Goal: Communication & Community: Answer question/provide support

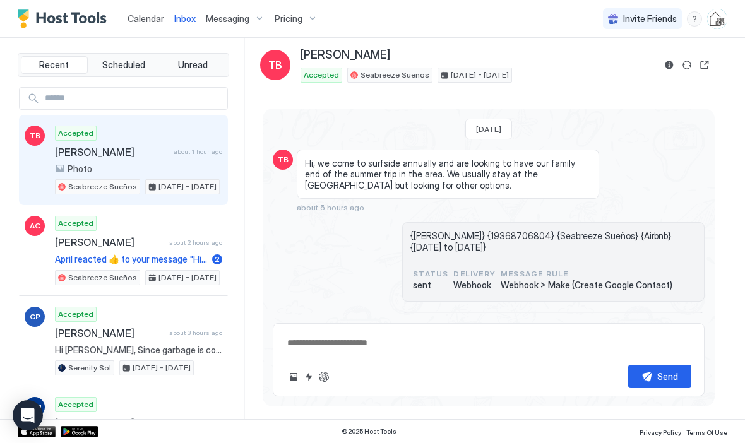
scroll to position [598, 0]
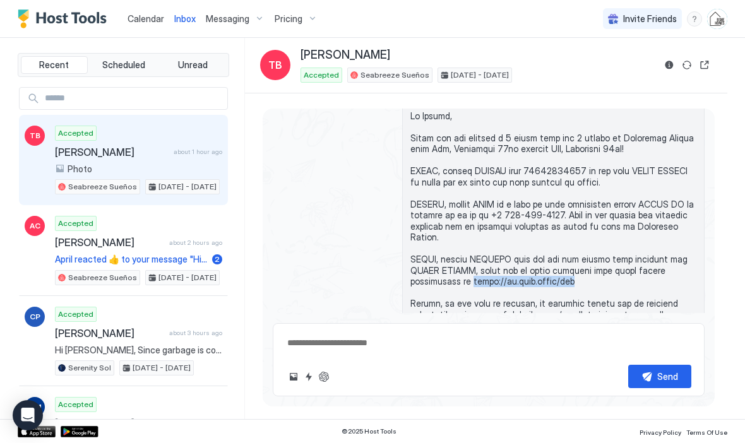
click at [144, 18] on span "Calendar" at bounding box center [146, 18] width 37 height 11
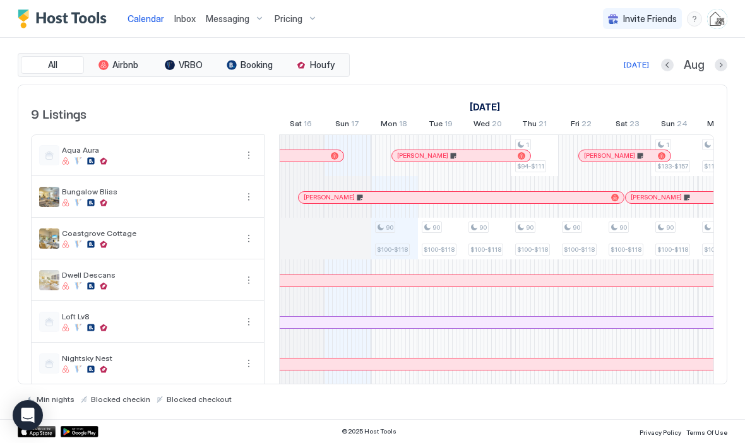
scroll to position [0, 654]
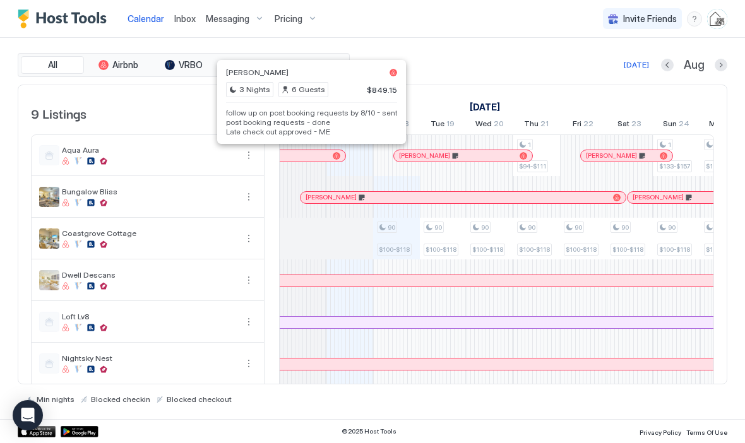
click at [265, 122] on pre "follow up on post booking requests by 8/10 - sent post booking requests - done …" at bounding box center [311, 122] width 171 height 28
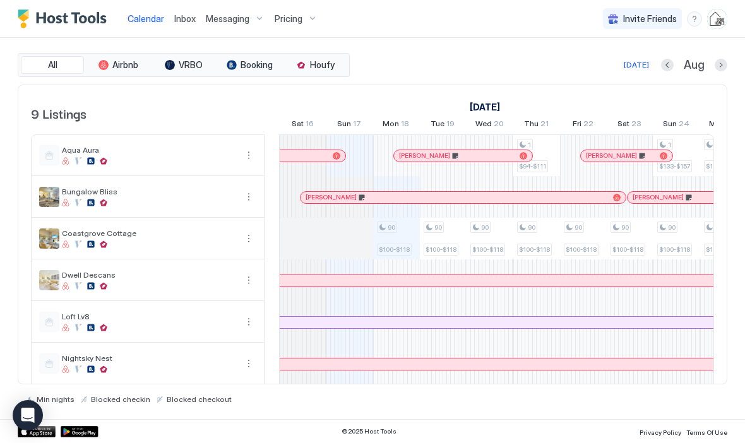
click at [303, 157] on div at bounding box center [303, 156] width 10 height 10
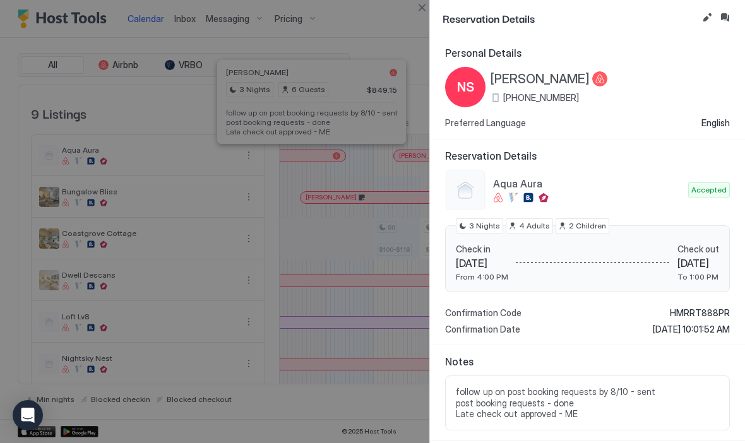
click at [706, 21] on button "Edit reservation" at bounding box center [707, 17] width 15 height 15
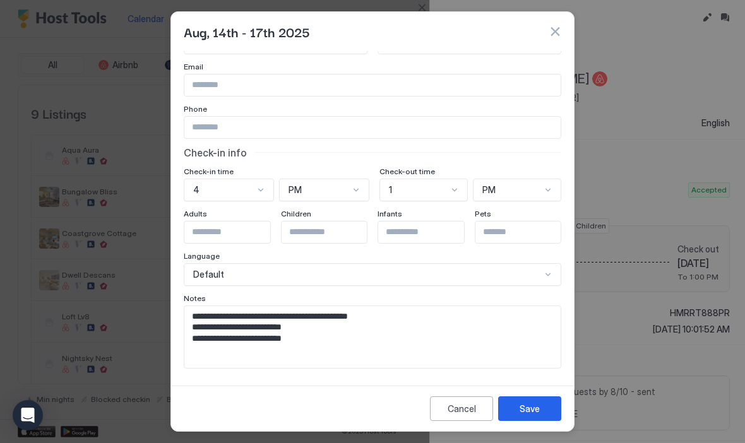
scroll to position [52, 0]
click at [492, 332] on textarea "**********" at bounding box center [372, 337] width 376 height 62
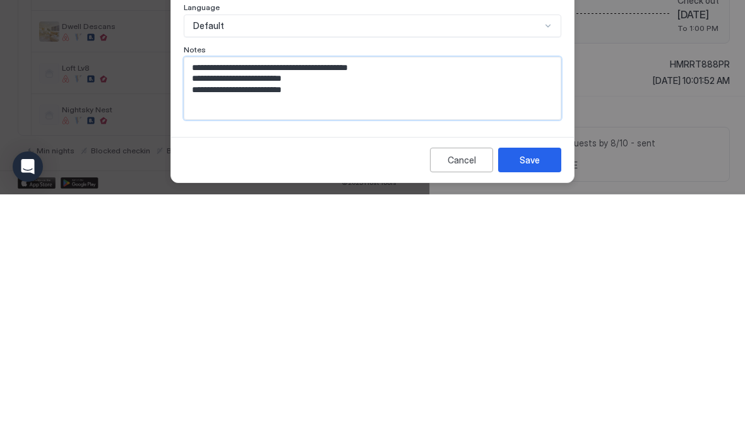
click at [541, 306] on textarea "**********" at bounding box center [372, 337] width 376 height 62
paste textarea "**********"
type textarea "**********"
click at [543, 397] on button "Save" at bounding box center [529, 409] width 63 height 25
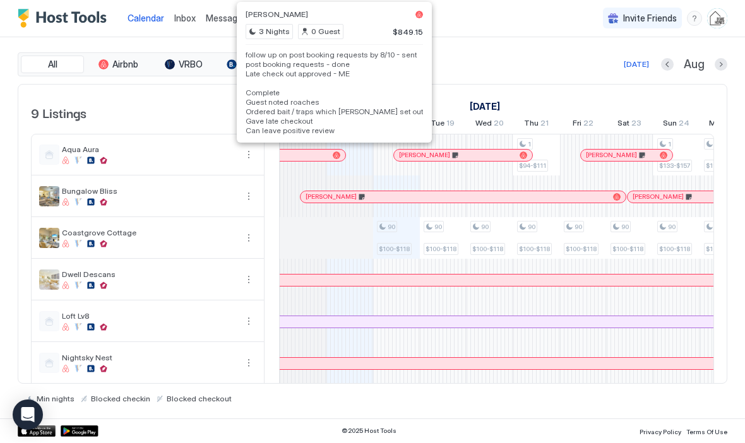
click at [360, 114] on pre "follow up on post booking requests by 8/10 - sent post booking requests - done …" at bounding box center [334, 93] width 177 height 85
click at [350, 114] on pre "follow up on post booking requests by 8/10 - sent post booking requests - done …" at bounding box center [334, 93] width 177 height 85
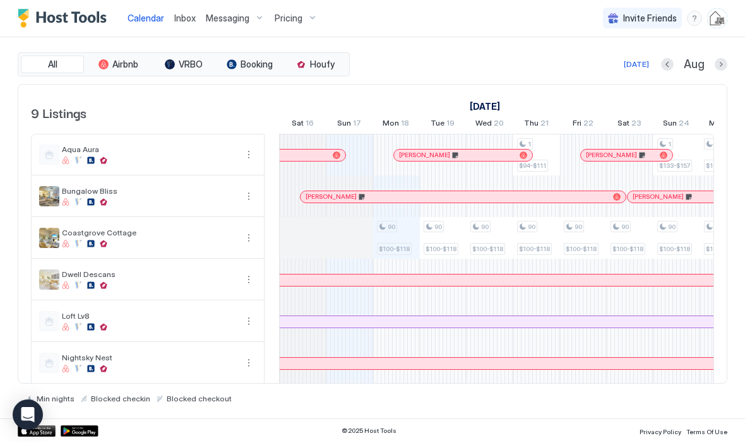
click at [330, 157] on div at bounding box center [330, 156] width 10 height 10
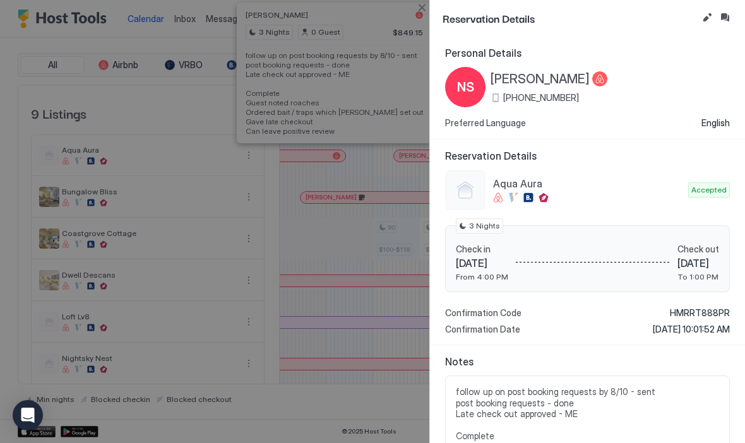
click at [728, 21] on button "Inbox" at bounding box center [724, 17] width 15 height 15
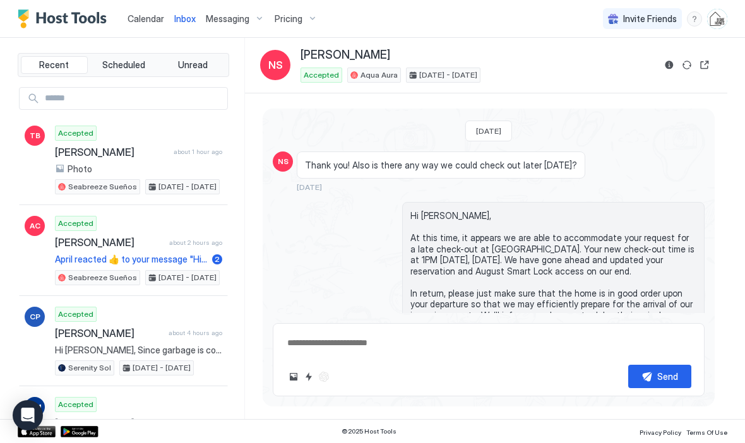
scroll to position [4463, -1]
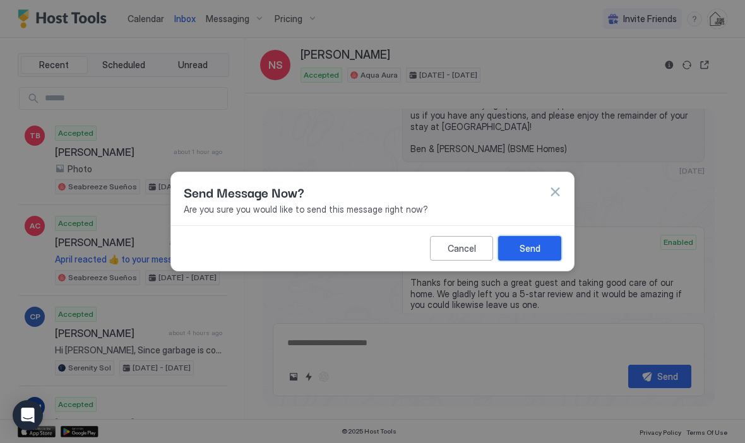
click at [541, 246] on button "Send" at bounding box center [529, 248] width 63 height 25
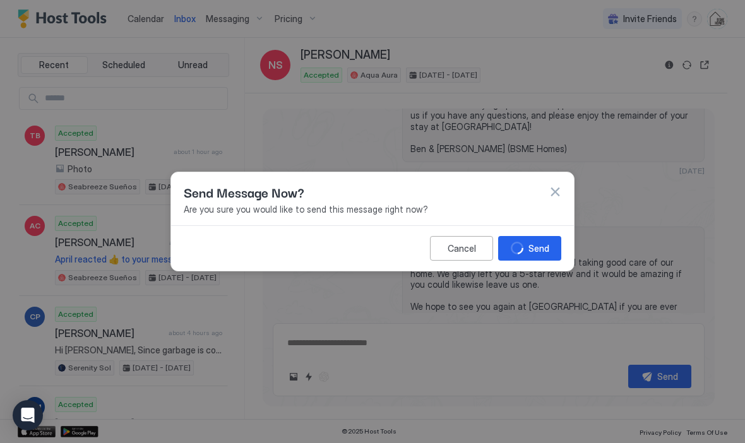
scroll to position [4607, 0]
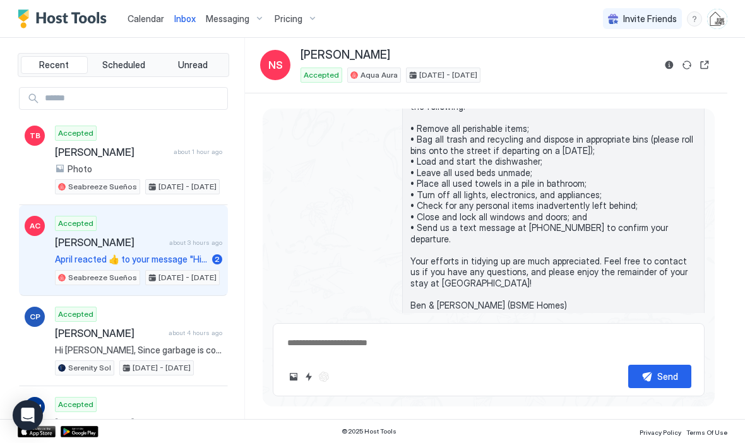
click at [79, 242] on span "[PERSON_NAME]" at bounding box center [109, 242] width 109 height 13
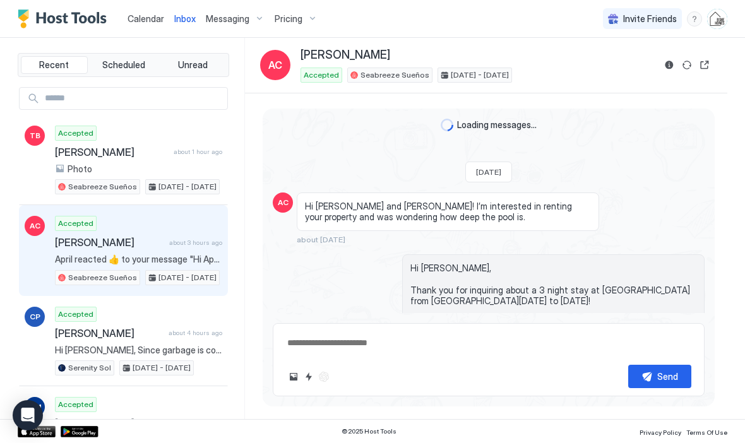
scroll to position [3089, 0]
